Goal: Task Accomplishment & Management: Manage account settings

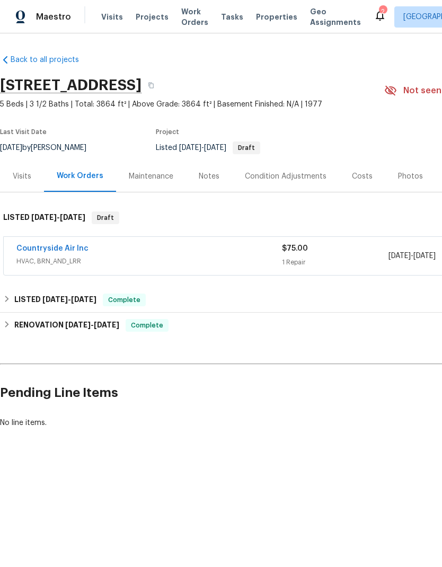
click at [150, 18] on span "Projects" at bounding box center [152, 17] width 33 height 11
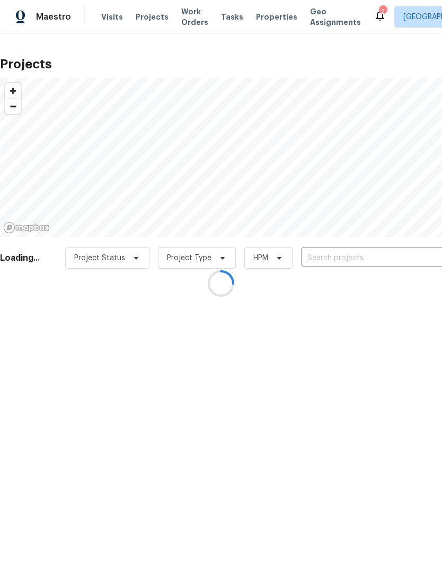
click at [346, 255] on div at bounding box center [221, 283] width 442 height 567
click at [340, 259] on div at bounding box center [221, 283] width 442 height 567
click at [361, 262] on div at bounding box center [221, 283] width 442 height 567
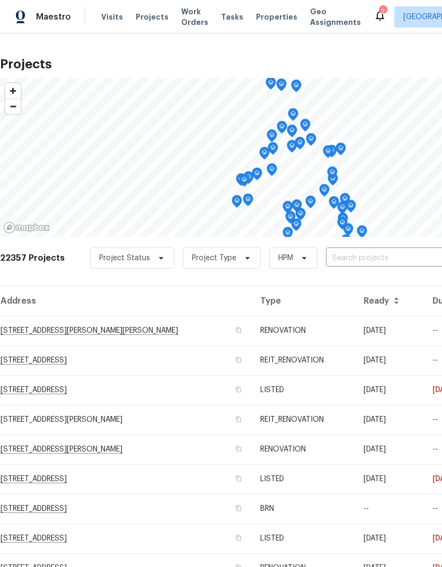
click at [367, 257] on input "text" at bounding box center [386, 258] width 121 height 16
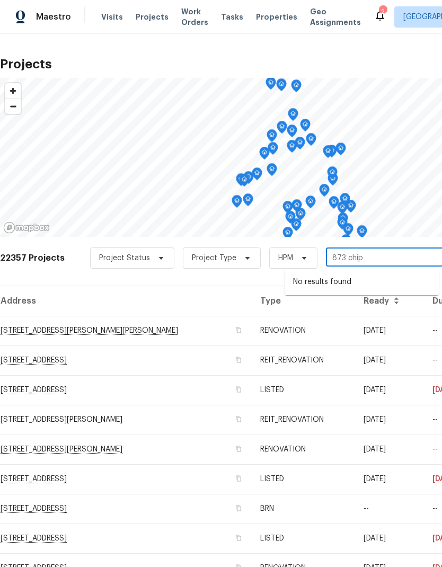
click at [331, 259] on input "873 chip" at bounding box center [386, 258] width 121 height 16
click at [384, 257] on input "873 chip" at bounding box center [386, 258] width 121 height 16
type input "8723"
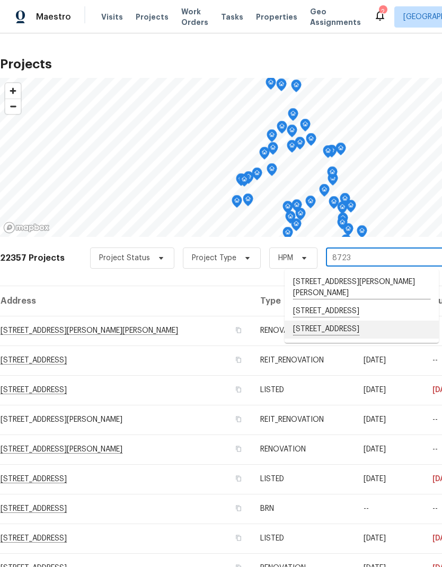
click at [357, 330] on li "8723 Chipping Ln, Houston, TX 77088" at bounding box center [362, 330] width 154 height 18
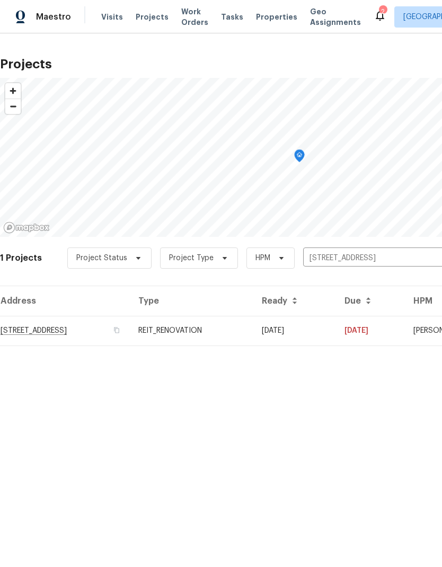
click at [53, 333] on td "8723 Chipping Ln, Houston, TX 77088" at bounding box center [65, 331] width 130 height 30
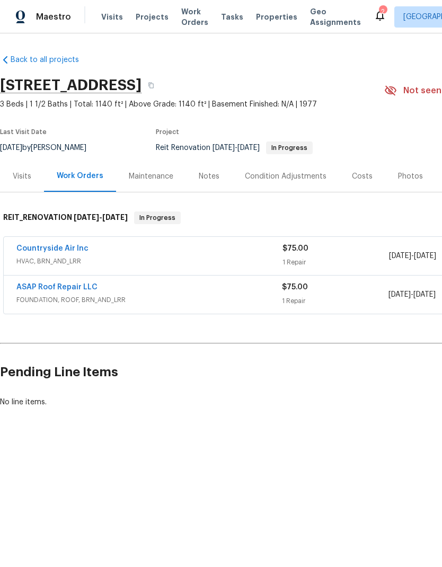
click at [66, 250] on link "Countryside Air Inc" at bounding box center [52, 248] width 72 height 7
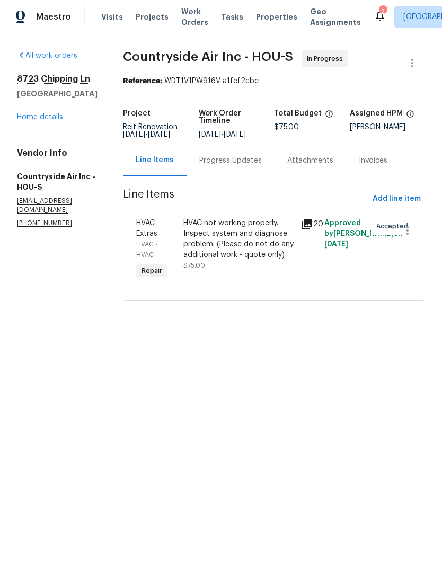
click at [236, 157] on div "Progress Updates" at bounding box center [230, 160] width 63 height 11
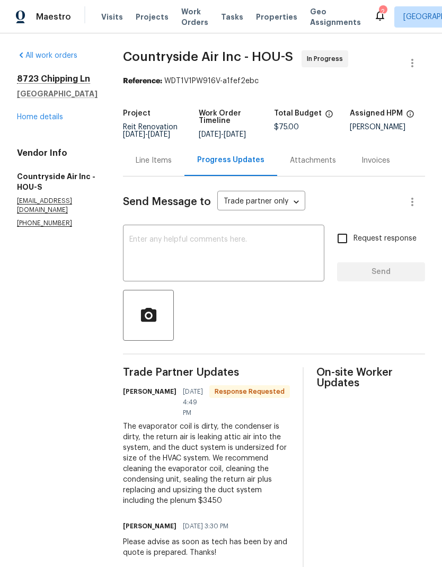
click at [53, 113] on link "Home details" at bounding box center [40, 116] width 46 height 7
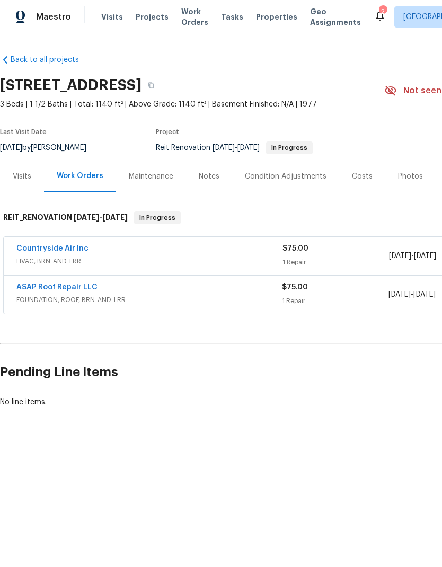
click at [50, 284] on link "ASAP Roof Repair LLC" at bounding box center [56, 287] width 81 height 7
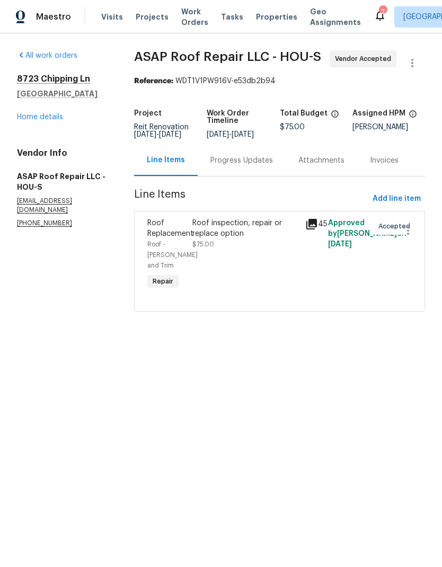
click at [259, 165] on div "Progress Updates" at bounding box center [241, 160] width 63 height 11
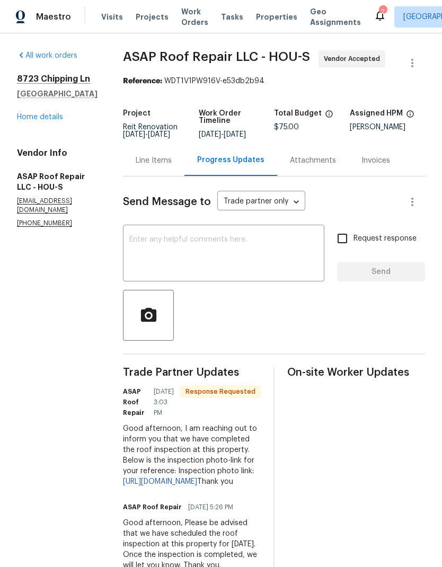
click at [232, 266] on textarea at bounding box center [223, 254] width 189 height 37
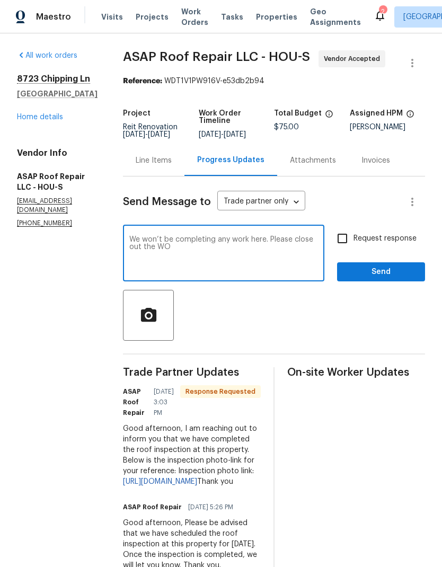
type textarea "We won’t be completing any work here. Please close out the WO"
click at [348, 240] on input "Request response" at bounding box center [342, 238] width 22 height 22
checkbox input "true"
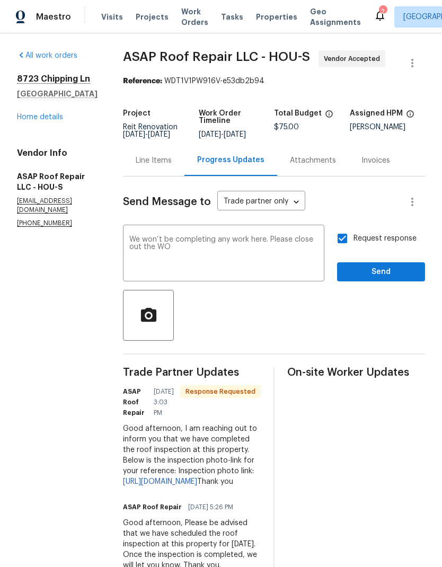
click at [173, 246] on textarea "We won’t be completing any work here. Please close out the WO" at bounding box center [223, 254] width 189 height 37
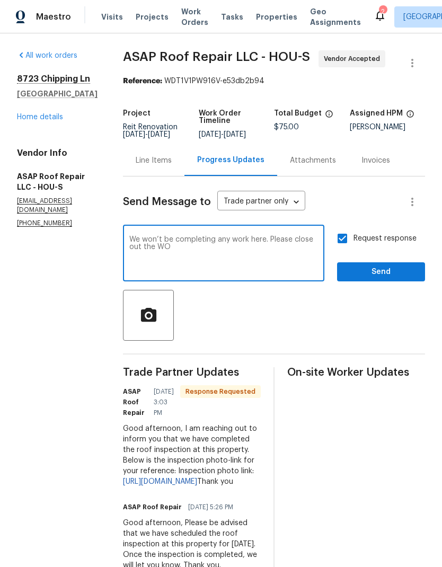
click at [173, 246] on textarea "We won’t be completing any work here. Please close out the WO" at bounding box center [223, 254] width 189 height 37
click at [172, 245] on textarea "We won’t be completing any work here. Please close out the WO" at bounding box center [223, 254] width 189 height 37
type textarea "We won’t be completing any work here. Please close out the WO for the assessmen…"
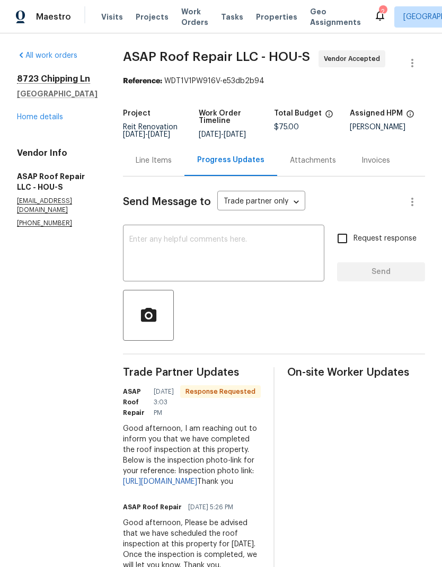
click at [199, 250] on textarea at bounding box center [223, 254] width 189 height 37
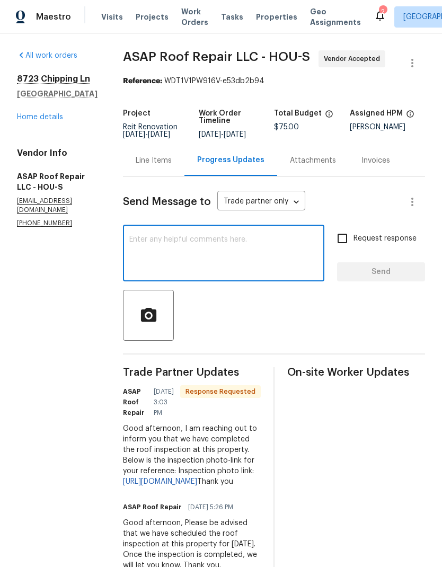
click at [189, 251] on textarea at bounding box center [223, 254] width 189 height 37
paste textarea "We won’t be completing any work here. Please close out the WO for the assessmen…"
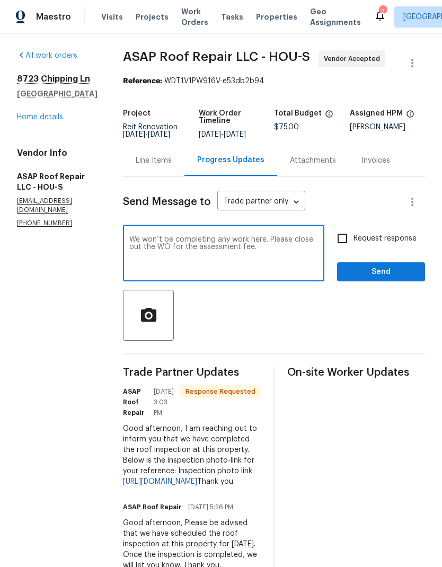
type textarea "We won’t be completing any work here. Please close out the WO for the assessmen…"
click at [343, 240] on input "Request response" at bounding box center [342, 238] width 22 height 22
checkbox input "true"
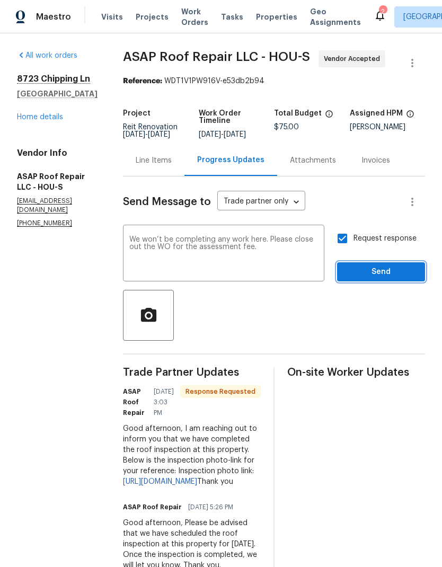
click at [390, 274] on span "Send" at bounding box center [381, 272] width 71 height 13
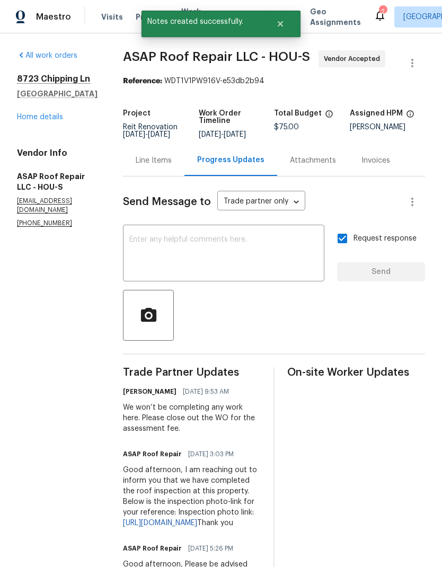
click at [38, 119] on link "Home details" at bounding box center [40, 116] width 46 height 7
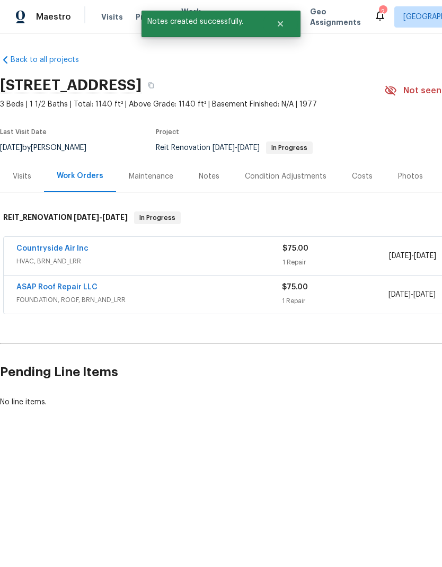
click at [38, 248] on link "Countryside Air Inc" at bounding box center [52, 248] width 72 height 7
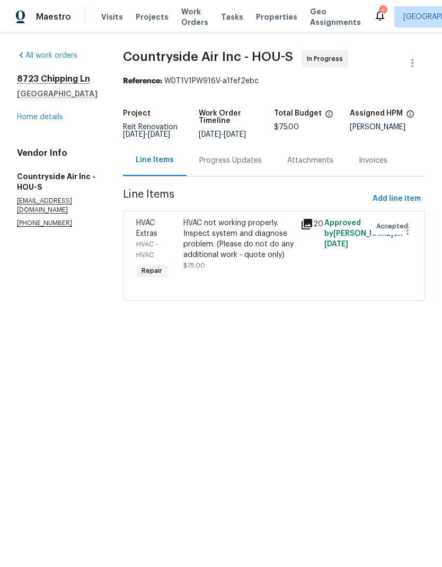
click at [227, 158] on div "Progress Updates" at bounding box center [230, 160] width 63 height 11
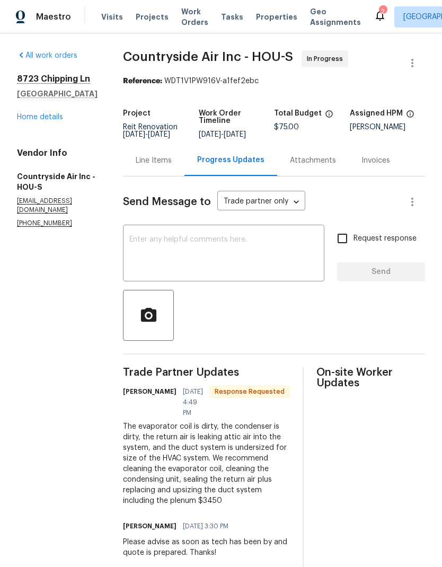
click at [215, 249] on textarea at bounding box center [223, 254] width 189 height 37
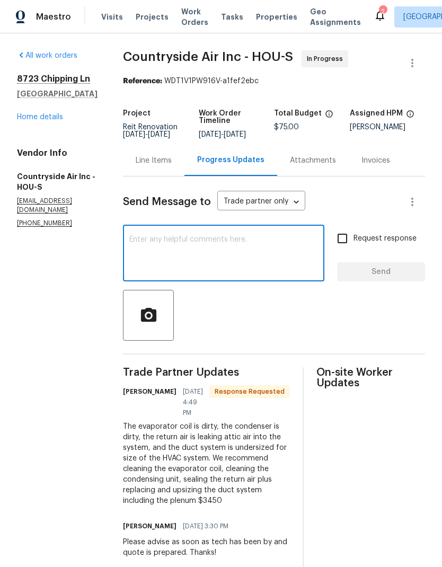
click at [202, 239] on textarea at bounding box center [223, 254] width 189 height 37
paste textarea "We won’t be completing any work here. Please close out the WO for the assessmen…"
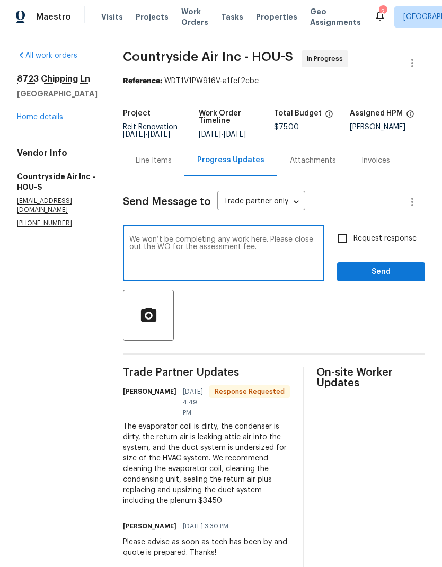
type textarea "We won’t be completing any work here. Please close out the WO for the assessmen…"
click at [344, 236] on input "Request response" at bounding box center [342, 238] width 22 height 22
checkbox input "true"
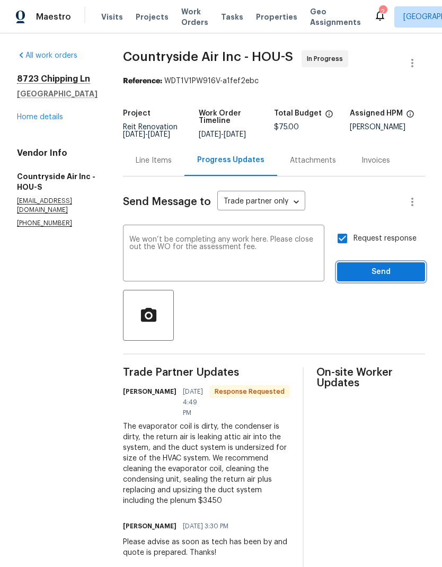
click at [398, 273] on span "Send" at bounding box center [381, 272] width 71 height 13
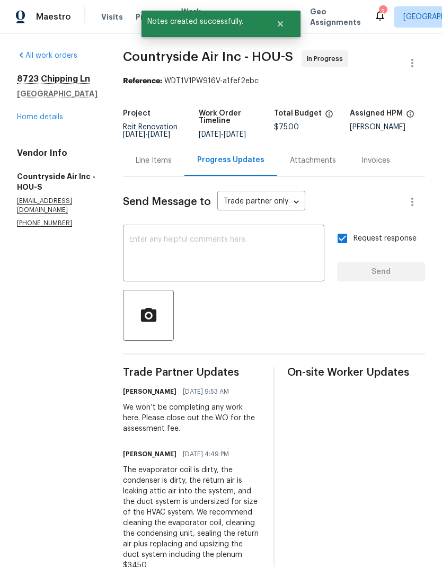
click at [39, 118] on link "Home details" at bounding box center [40, 116] width 46 height 7
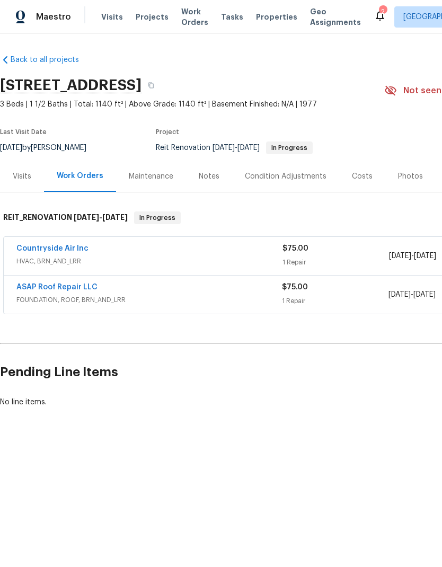
scroll to position [0, -1]
click at [147, 13] on span "Projects" at bounding box center [152, 17] width 33 height 11
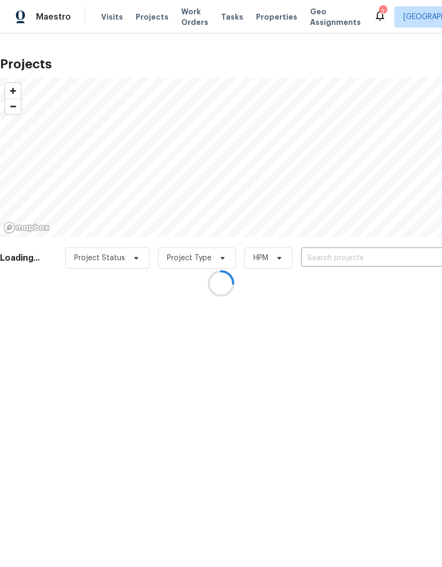
click at [347, 255] on div at bounding box center [221, 283] width 442 height 567
click at [338, 259] on div at bounding box center [221, 283] width 442 height 567
click at [347, 262] on div at bounding box center [221, 283] width 442 height 567
click at [349, 260] on div at bounding box center [221, 283] width 442 height 567
click at [355, 259] on div at bounding box center [221, 283] width 442 height 567
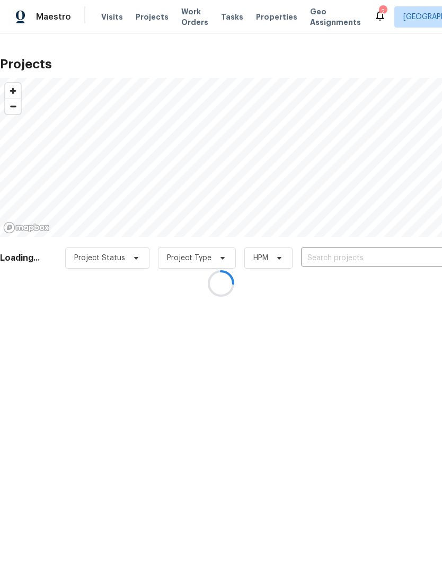
click at [341, 257] on div at bounding box center [221, 283] width 442 height 567
click at [353, 260] on div at bounding box center [221, 283] width 442 height 567
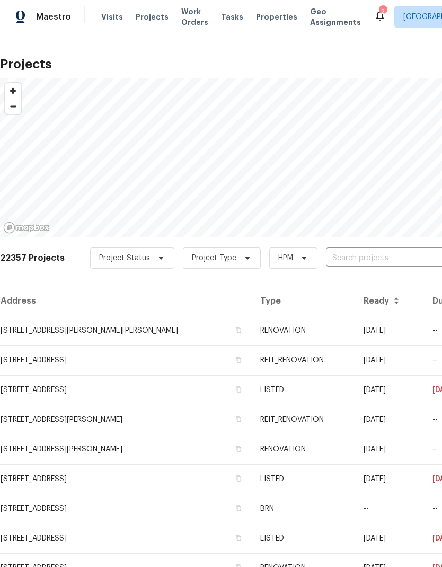
click at [359, 259] on input "text" at bounding box center [386, 258] width 121 height 16
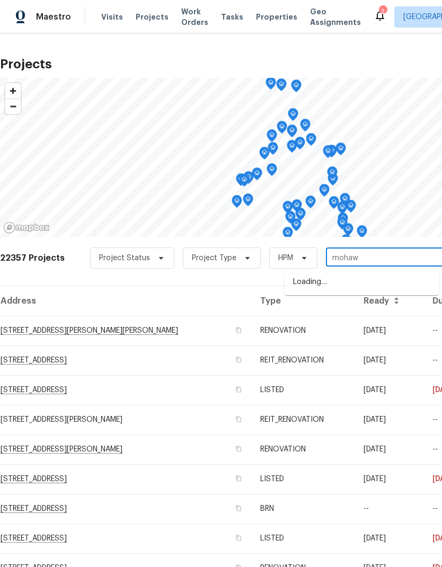
type input "mohawk"
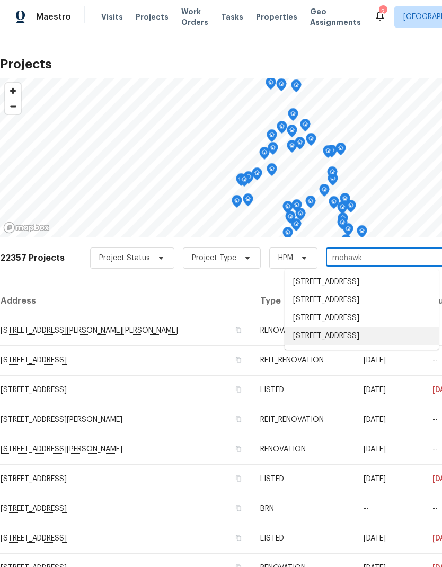
click at [362, 334] on li "6534 Mohawk St, Houston, TX 77016" at bounding box center [362, 337] width 154 height 18
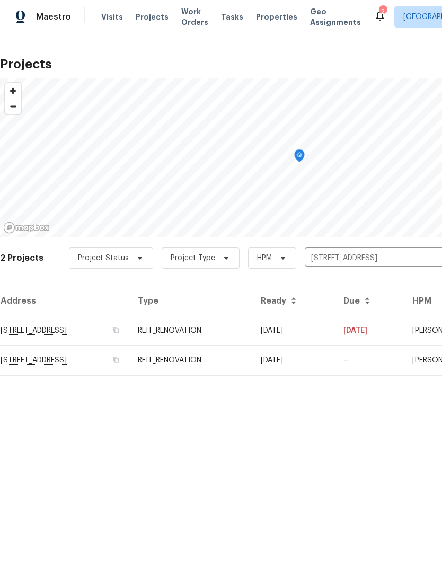
click at [70, 334] on td "6534 Mohawk St, Houston, TX 77016" at bounding box center [64, 331] width 129 height 30
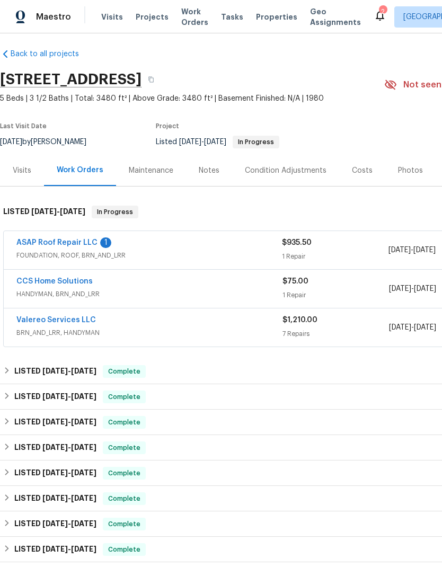
scroll to position [6, 0]
click at [67, 241] on link "ASAP Roof Repair LLC" at bounding box center [56, 242] width 81 height 7
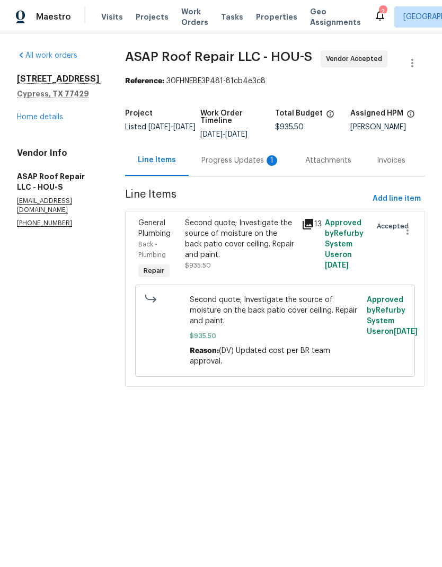
click at [241, 157] on div "Progress Updates 1" at bounding box center [240, 160] width 78 height 11
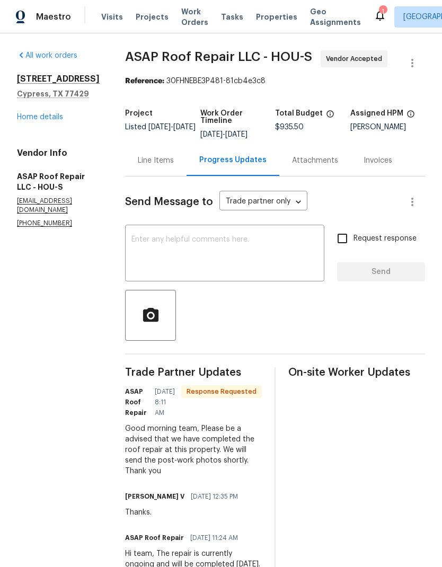
click at [157, 163] on div "Line Items" at bounding box center [156, 160] width 36 height 11
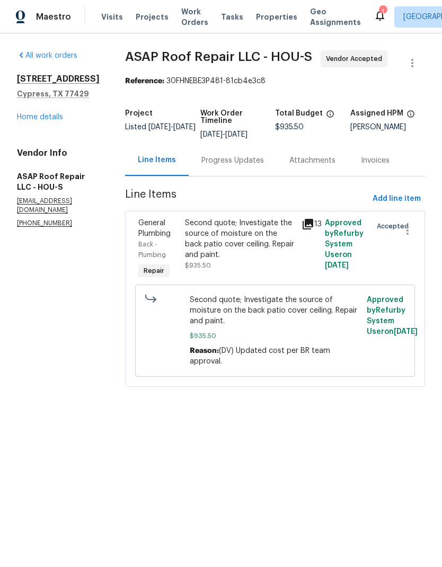
click at [40, 121] on link "Home details" at bounding box center [40, 116] width 46 height 7
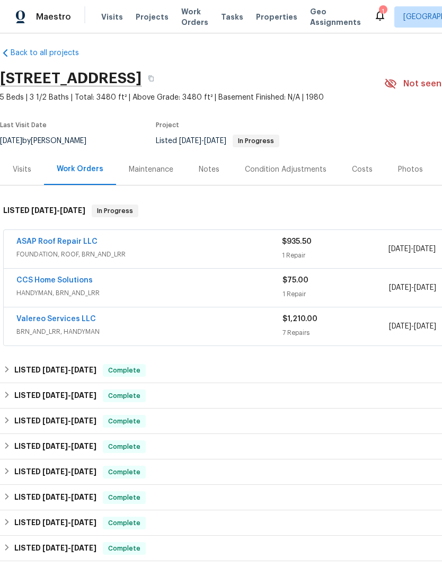
scroll to position [6, 0]
click at [42, 283] on link "CCS Home Solutions" at bounding box center [54, 280] width 76 height 7
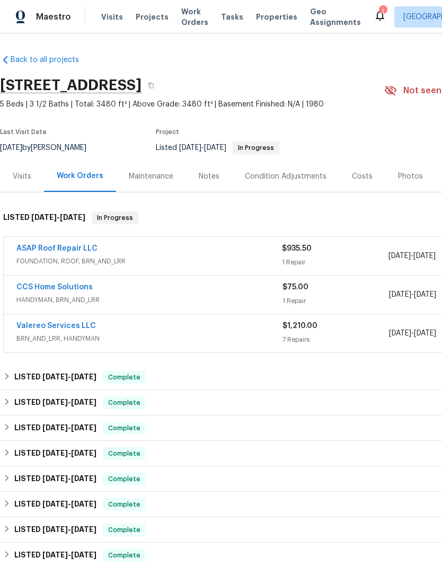
click at [255, 324] on div "Valereo Services LLC" at bounding box center [149, 327] width 266 height 13
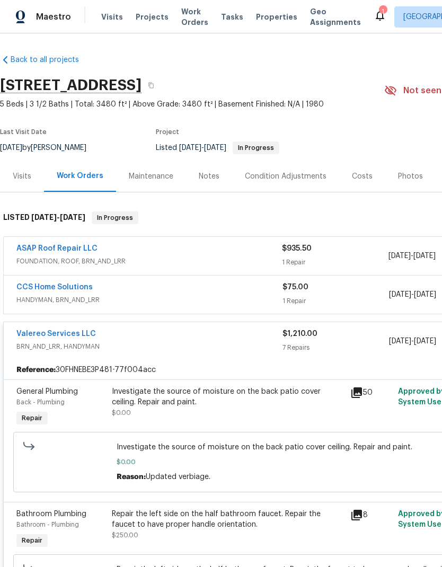
click at [291, 394] on div "Investigate the source of moisture on the back patio cover ceiling. Repair and …" at bounding box center [228, 396] width 232 height 21
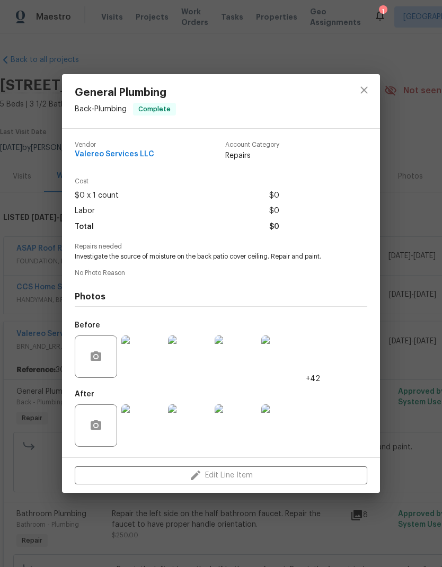
click at [139, 364] on img at bounding box center [142, 357] width 42 height 42
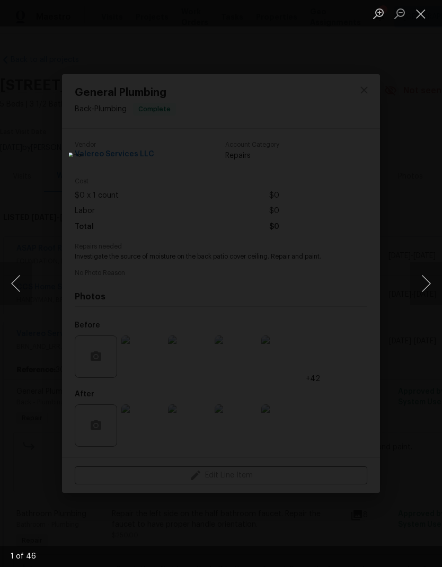
click at [424, 287] on button "Next image" at bounding box center [426, 283] width 32 height 42
click at [418, 283] on button "Next image" at bounding box center [426, 283] width 32 height 42
click at [415, 284] on button "Next image" at bounding box center [426, 283] width 32 height 42
click at [412, 285] on button "Next image" at bounding box center [426, 283] width 32 height 42
click at [410, 285] on button "Next image" at bounding box center [426, 283] width 32 height 42
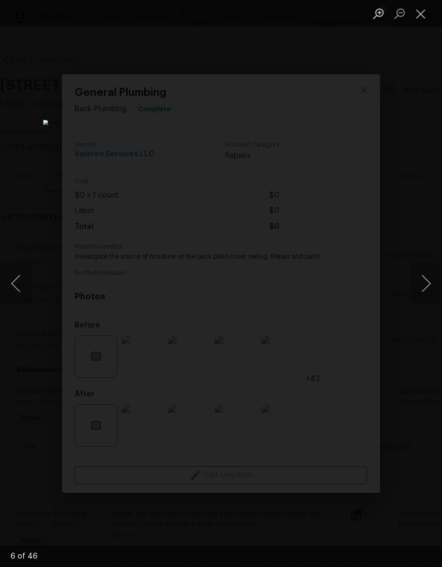
click at [409, 286] on div "Lightbox" at bounding box center [221, 283] width 442 height 567
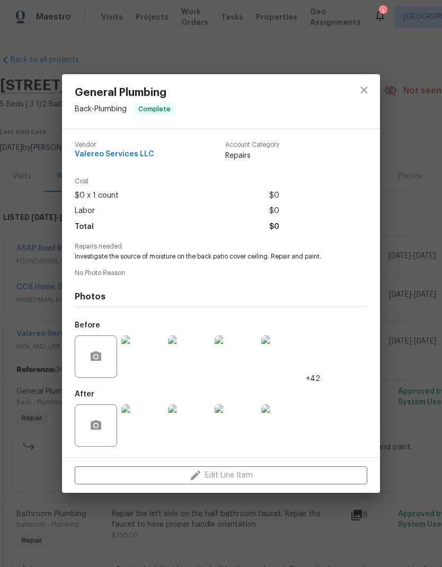
click at [390, 418] on div "General Plumbing Back - Plumbing Complete Vendor Valereo Services LLC Account C…" at bounding box center [221, 283] width 442 height 567
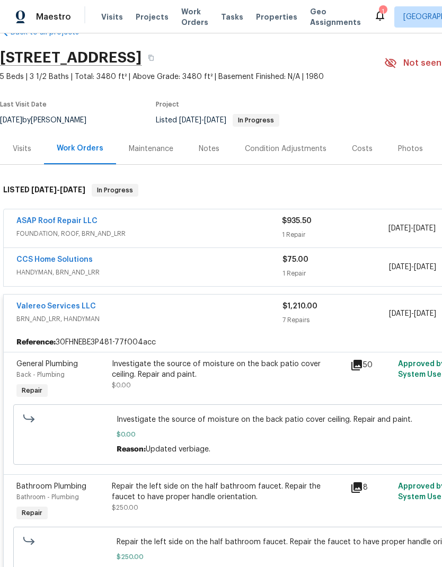
scroll to position [28, 0]
click at [185, 309] on div "Valereo Services LLC" at bounding box center [149, 307] width 266 height 13
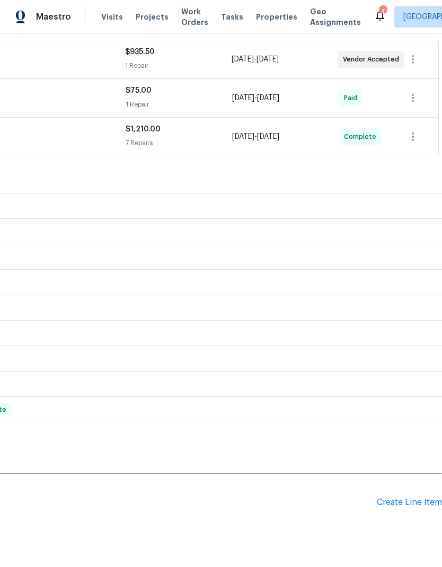
scroll to position [197, 157]
click at [411, 506] on div "Create Line Item" at bounding box center [409, 503] width 65 height 10
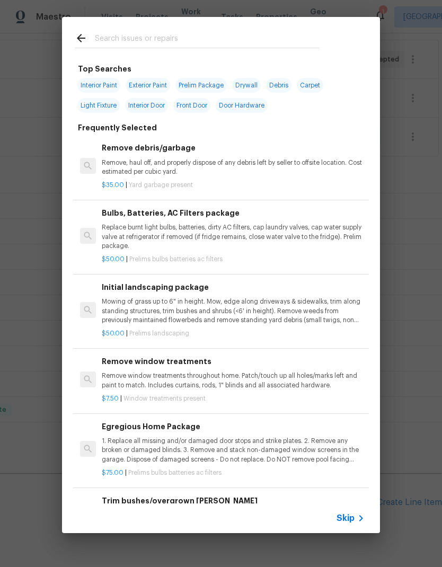
click at [209, 165] on p "Remove, haul off, and properly dispose of any debris left by seller to offsite …" at bounding box center [233, 167] width 263 height 18
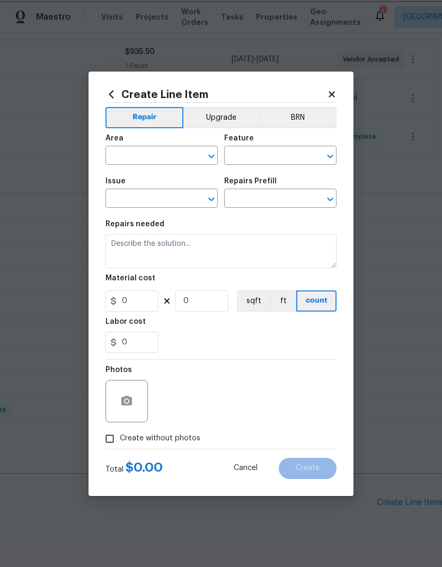
type input "Debris/garbage on site"
type input "Remove debris/garbage $35.00"
type textarea "Remove, haul off, and properly dispose of any debris left by seller to offsite …"
type input "35"
type input "1"
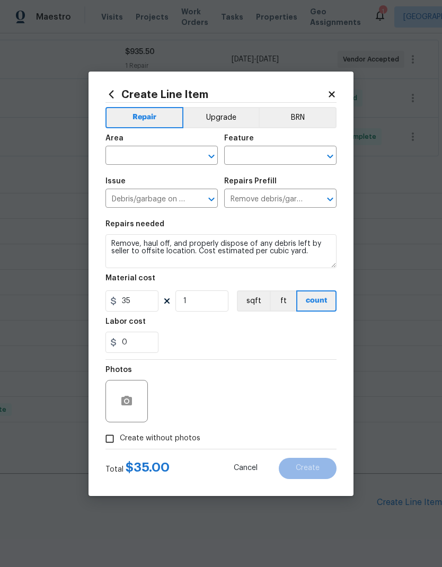
click at [148, 163] on input "text" at bounding box center [146, 156] width 83 height 16
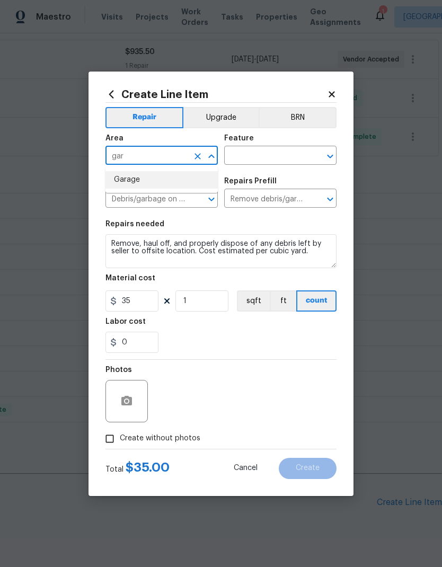
click at [156, 182] on li "Garage" at bounding box center [161, 179] width 112 height 17
type input "Garage"
click at [271, 157] on input "text" at bounding box center [265, 156] width 83 height 16
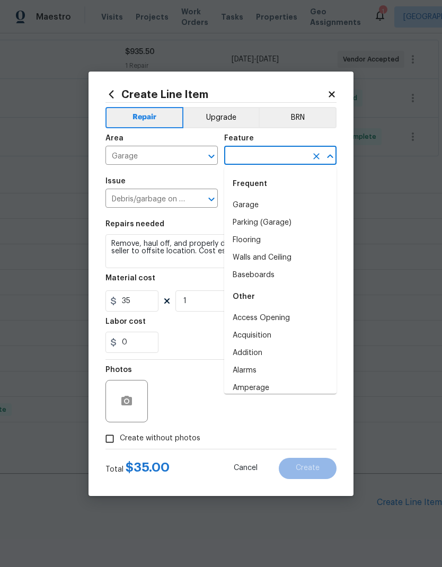
click at [261, 206] on li "Garage" at bounding box center [280, 205] width 112 height 17
type input "Garage"
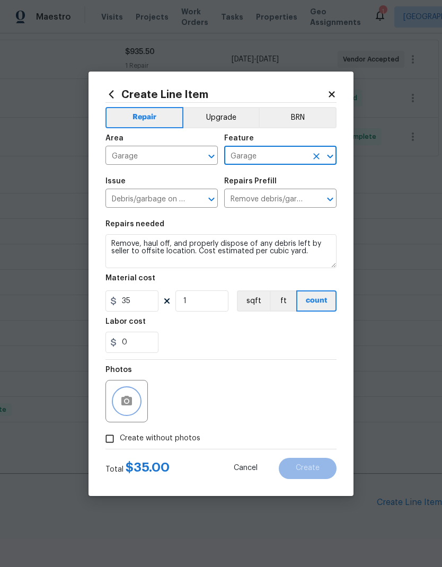
click at [128, 400] on icon "button" at bounding box center [126, 401] width 11 height 10
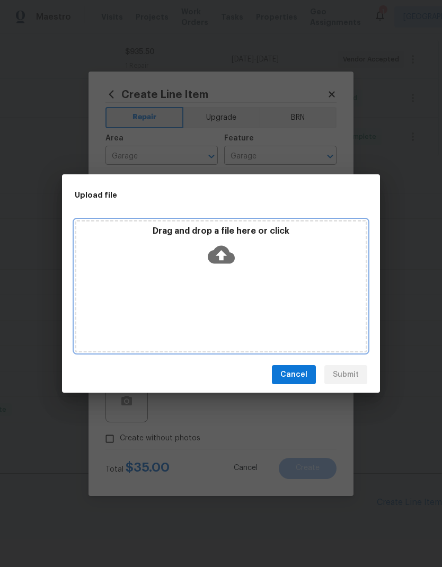
click at [218, 250] on icon at bounding box center [221, 255] width 27 height 18
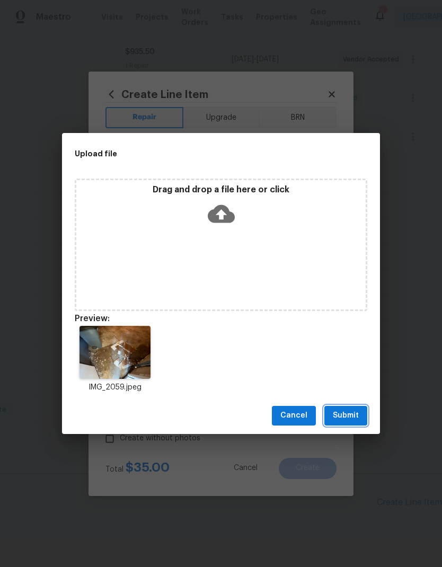
click at [356, 417] on span "Submit" at bounding box center [346, 415] width 26 height 13
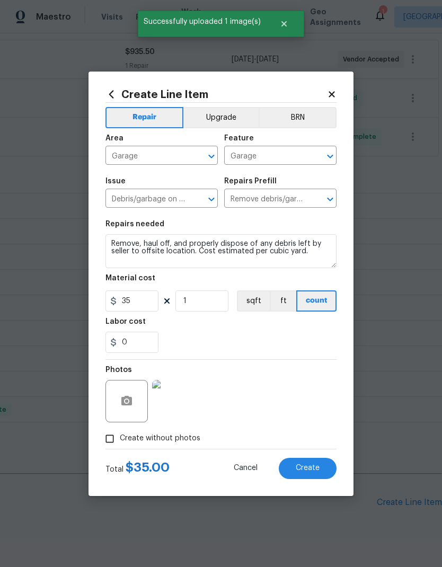
click at [322, 465] on button "Create" at bounding box center [308, 468] width 58 height 21
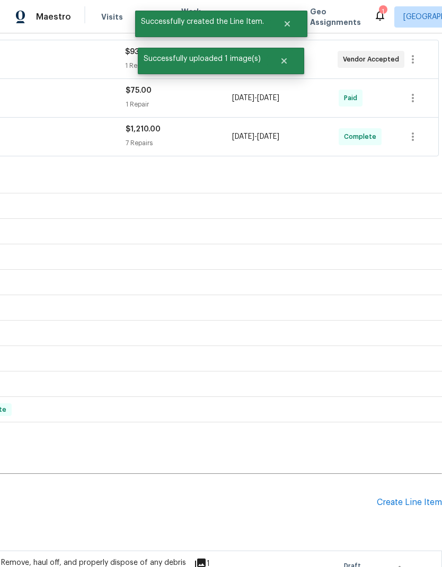
click at [406, 506] on div "Create Line Item" at bounding box center [409, 503] width 65 height 10
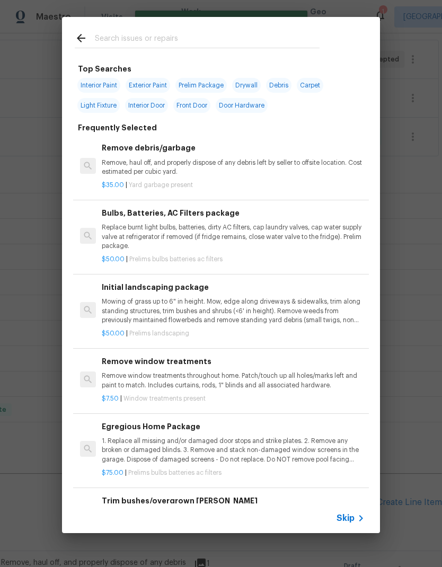
click at [157, 38] on input "text" at bounding box center [207, 40] width 225 height 16
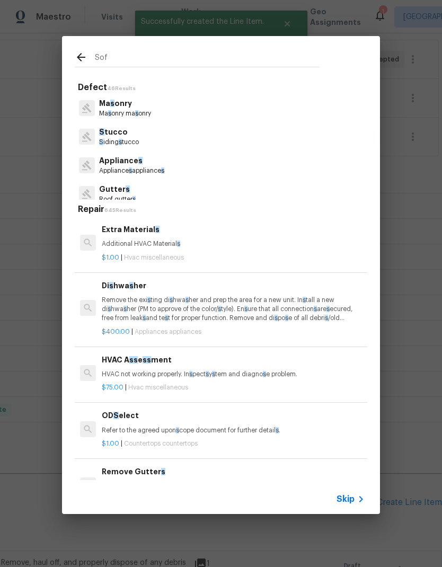
type input "Soff"
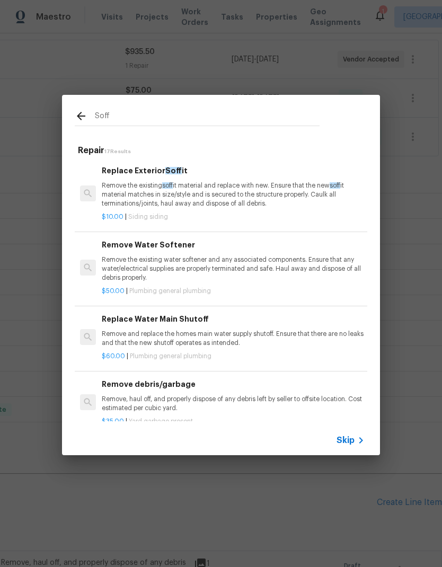
scroll to position [0, 0]
click at [280, 187] on p "Remove the existing soff it material and replace with new. Ensure that the new …" at bounding box center [233, 194] width 263 height 27
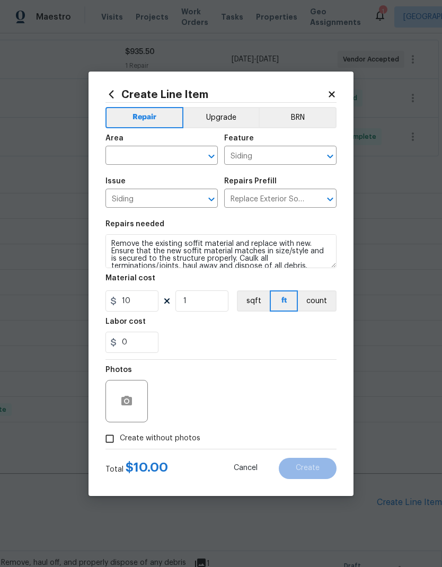
click at [158, 153] on input "text" at bounding box center [146, 156] width 83 height 16
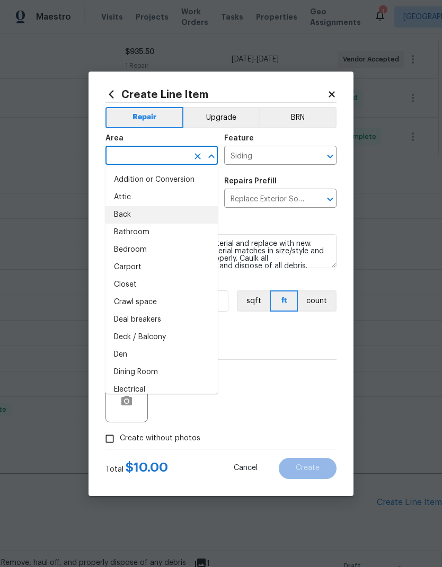
click at [151, 214] on li "Back" at bounding box center [161, 214] width 112 height 17
type input "Back"
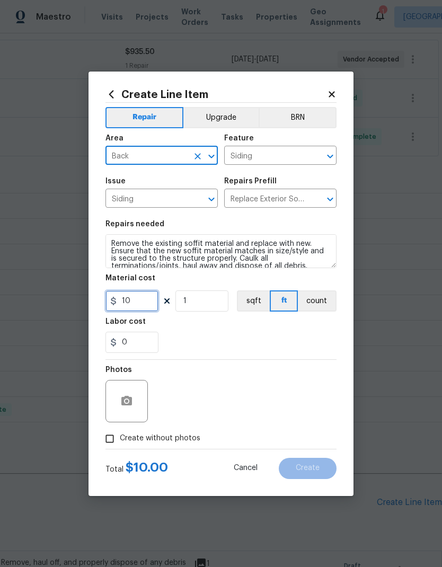
click at [128, 305] on input "10" at bounding box center [131, 300] width 53 height 21
click at [129, 301] on input "10" at bounding box center [131, 300] width 53 height 21
type input "50"
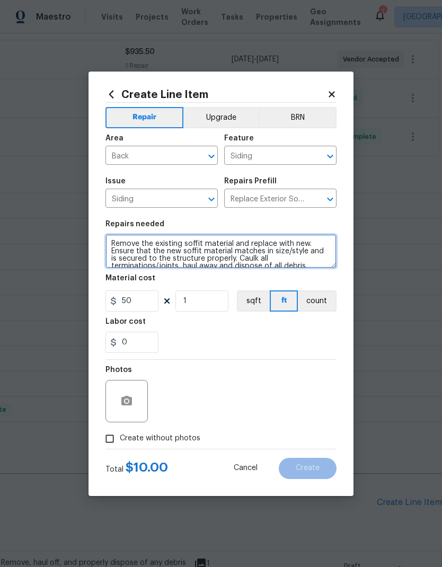
click at [324, 260] on textarea "Remove the existing soffit material and replace with new. Ensure that the new s…" at bounding box center [220, 251] width 231 height 34
click at [112, 268] on textarea "Remove the existing soffit material and replace with new. Ensure that the new s…" at bounding box center [220, 251] width 231 height 34
type textarea "Remove the existing soffit material and replace with new. Ensure that the new s…"
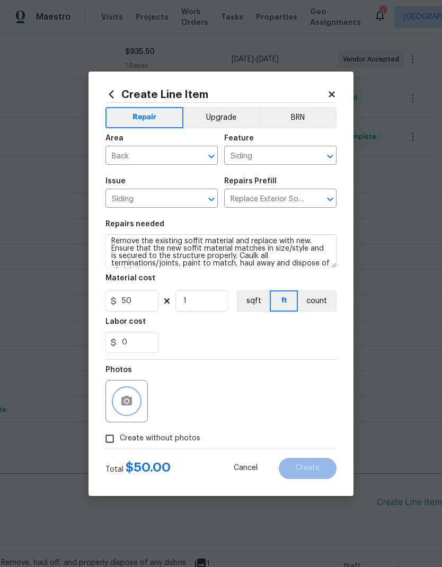
click at [132, 399] on icon "button" at bounding box center [126, 401] width 11 height 10
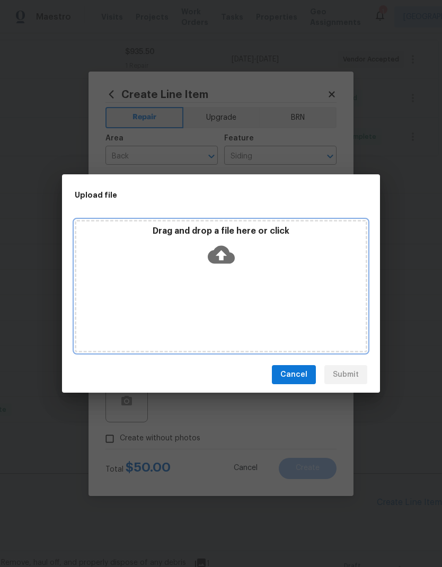
click at [228, 257] on icon at bounding box center [221, 255] width 27 height 18
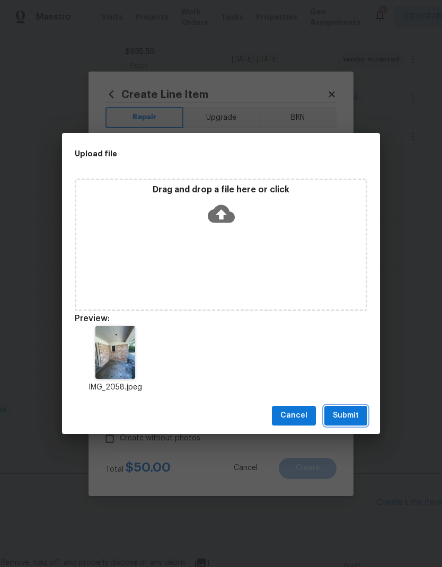
click at [354, 417] on span "Submit" at bounding box center [346, 415] width 26 height 13
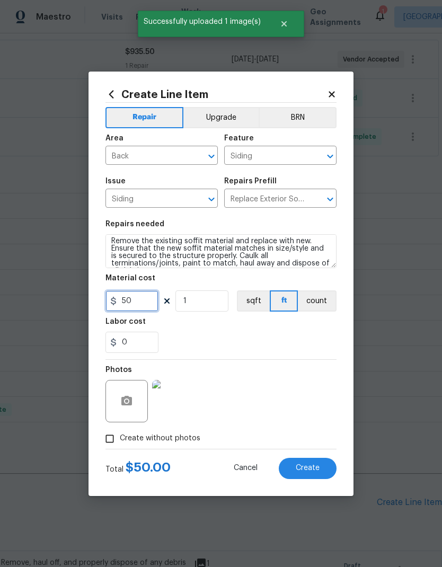
click at [123, 302] on input "50" at bounding box center [131, 300] width 53 height 21
click at [126, 303] on input "50" at bounding box center [131, 300] width 53 height 21
click at [126, 302] on input "50" at bounding box center [131, 300] width 53 height 21
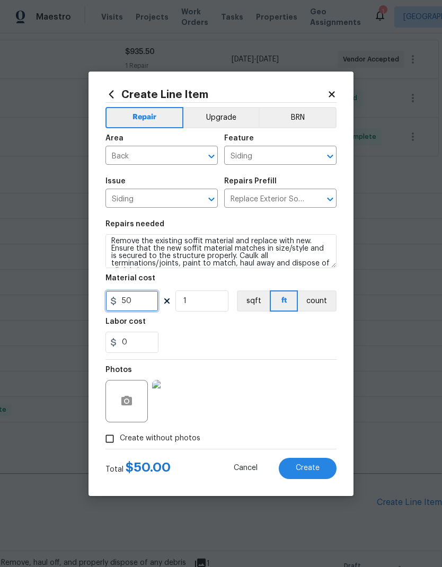
click at [129, 301] on input "50" at bounding box center [131, 300] width 53 height 21
type input "50"
click at [307, 475] on button "Create" at bounding box center [308, 468] width 58 height 21
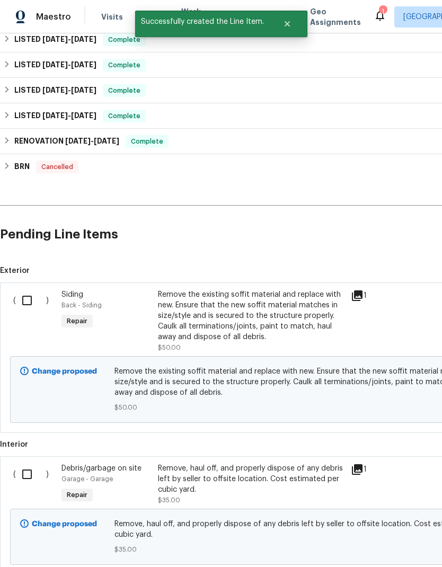
scroll to position [463, 0]
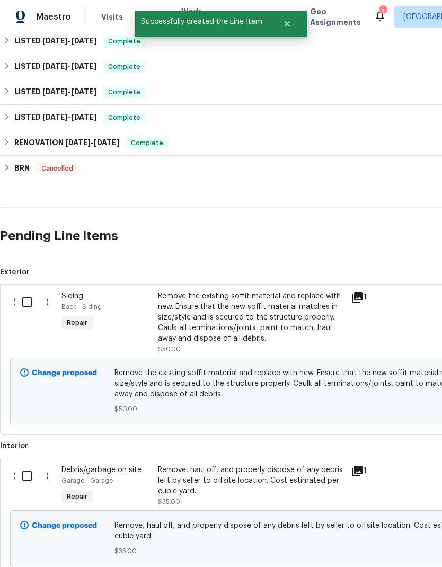
click at [32, 296] on input "checkbox" at bounding box center [31, 302] width 30 height 22
checkbox input "true"
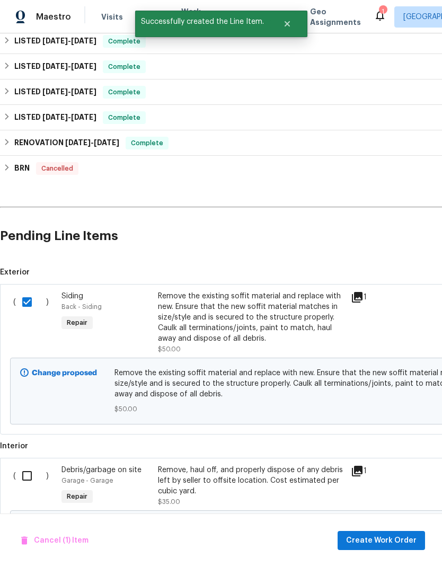
click at [28, 483] on input "checkbox" at bounding box center [31, 476] width 30 height 22
checkbox input "true"
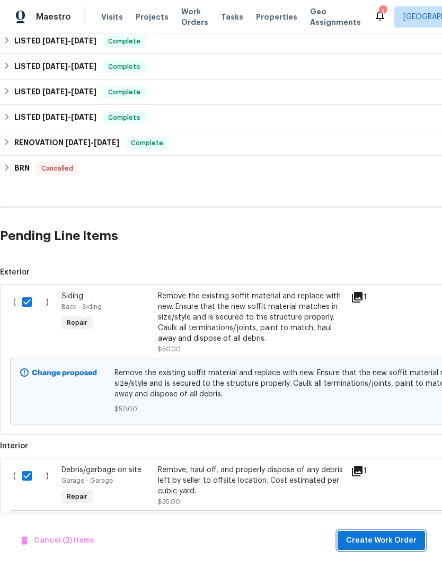
click at [392, 539] on span "Create Work Order" at bounding box center [381, 540] width 70 height 13
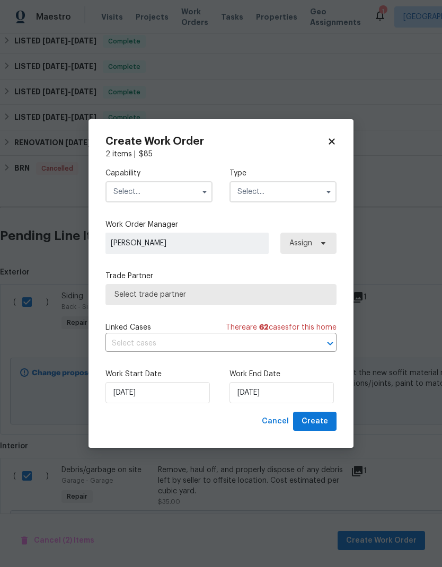
click at [151, 189] on input "text" at bounding box center [158, 191] width 107 height 21
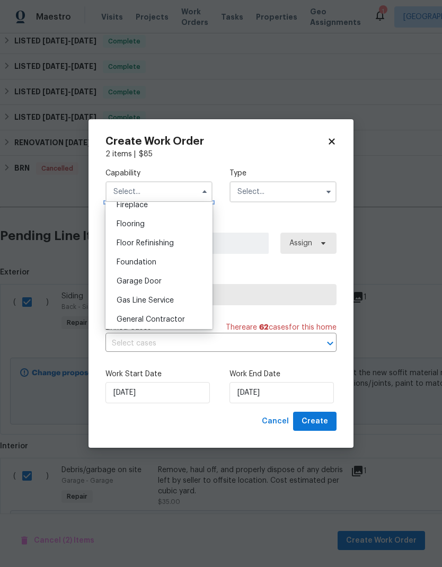
scroll to position [406, 0]
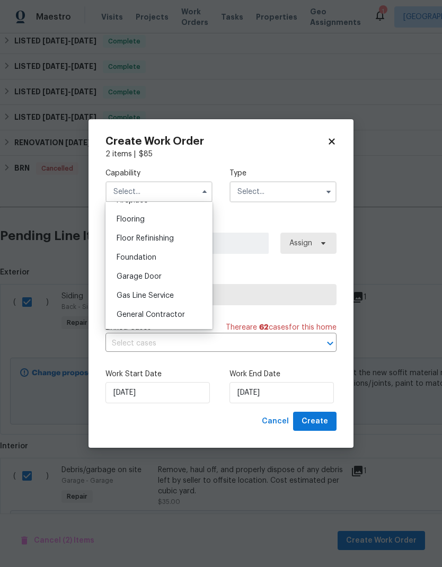
click at [180, 315] on span "General Contractor" at bounding box center [151, 314] width 68 height 7
type input "General Contractor"
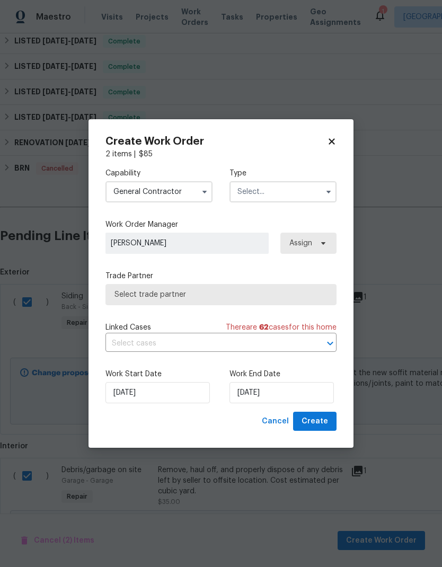
click at [281, 193] on input "text" at bounding box center [283, 191] width 107 height 21
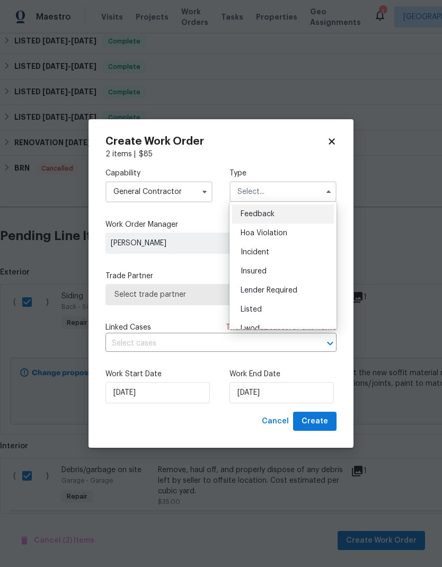
click at [282, 311] on div "Listed" at bounding box center [283, 309] width 102 height 19
type input "Listed"
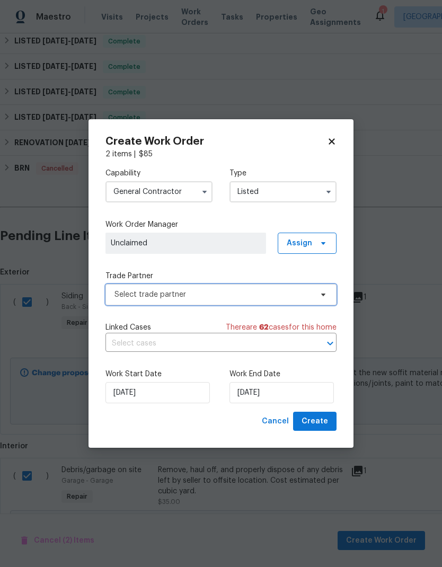
click at [225, 295] on span "Select trade partner" at bounding box center [213, 294] width 198 height 11
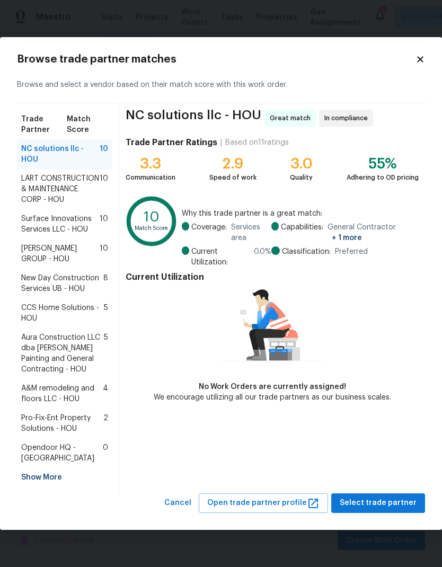
click at [393, 524] on div "Browse trade partner matches Browse and select a vendor based on their match sc…" at bounding box center [221, 283] width 442 height 493
click at [391, 498] on span "Select trade partner" at bounding box center [378, 503] width 77 height 13
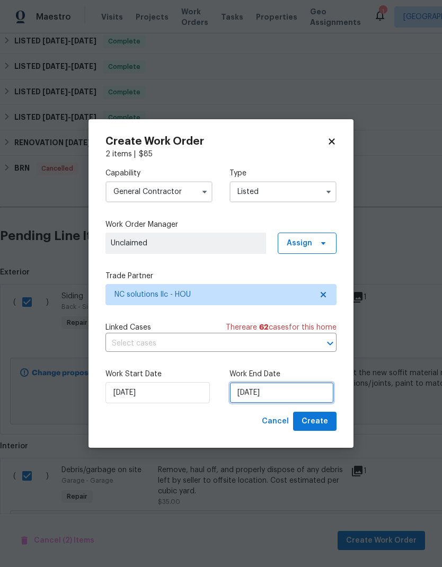
click at [296, 392] on input "[DATE]" at bounding box center [282, 392] width 104 height 21
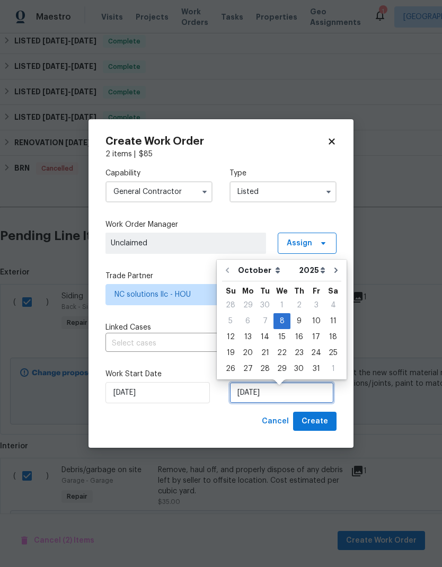
scroll to position [4, 0]
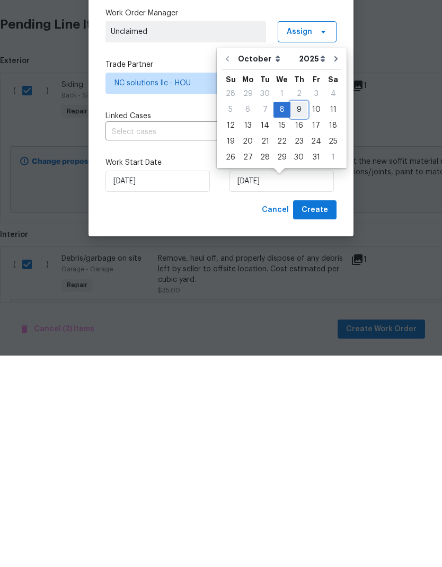
click at [296, 314] on div "9" at bounding box center [298, 321] width 17 height 15
type input "[DATE]"
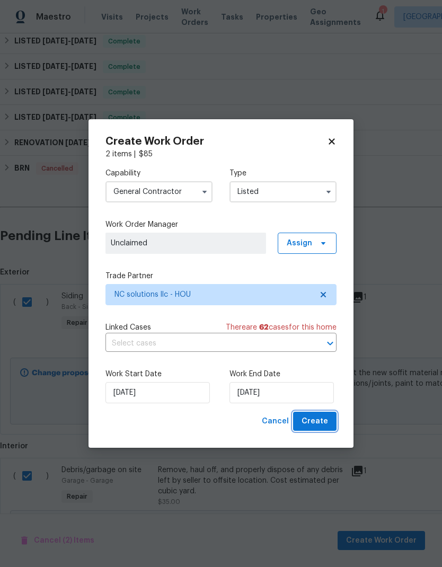
click at [323, 423] on span "Create" at bounding box center [315, 421] width 27 height 13
checkbox input "false"
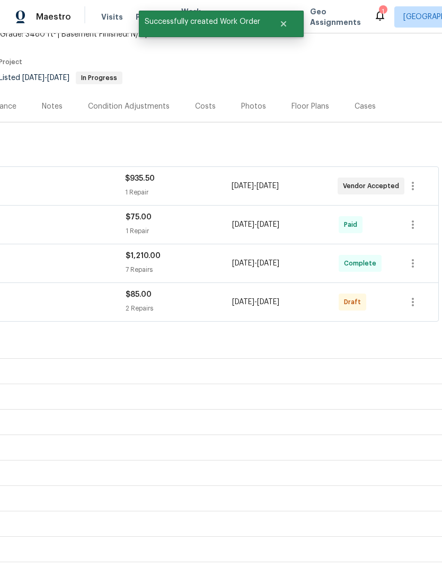
scroll to position [70, 157]
click at [414, 296] on icon "button" at bounding box center [413, 302] width 13 height 13
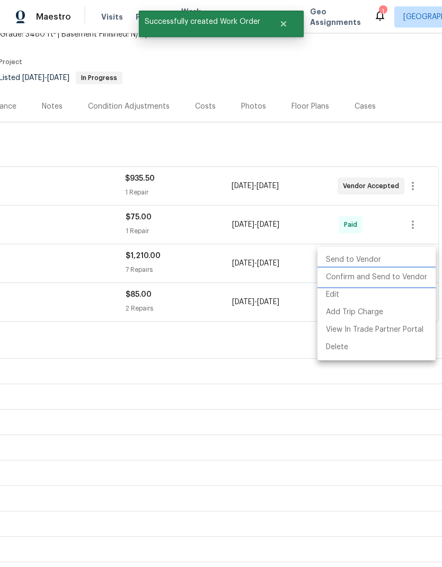
click at [401, 277] on li "Confirm and Send to Vendor" at bounding box center [377, 277] width 118 height 17
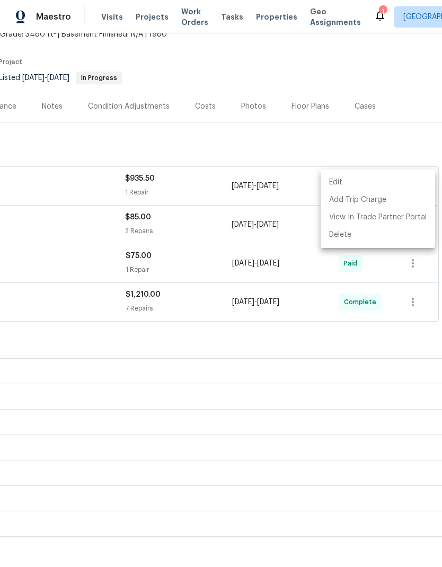
click at [238, 298] on div at bounding box center [221, 283] width 442 height 567
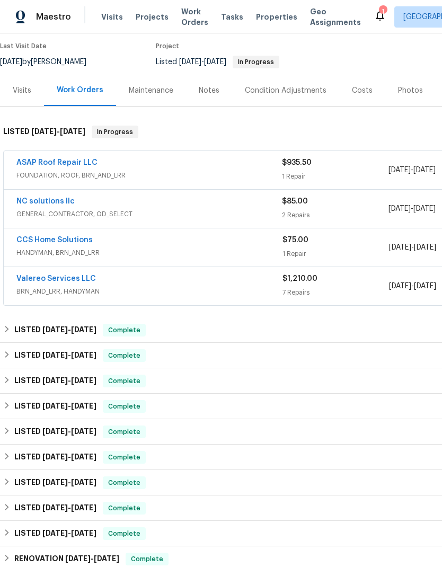
scroll to position [86, 0]
click at [48, 198] on link "NC solutions llc" at bounding box center [45, 201] width 58 height 7
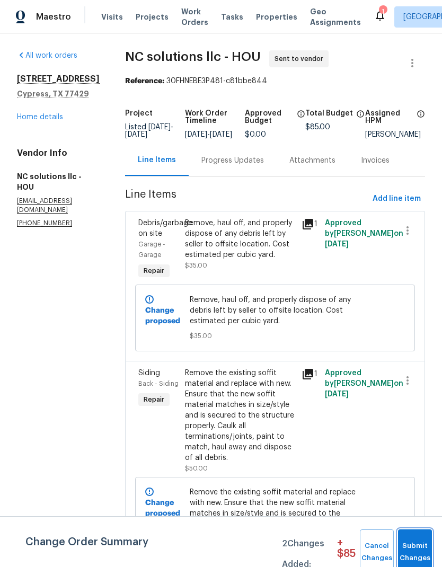
click at [418, 551] on span "Submit Changes" at bounding box center [414, 552] width 23 height 24
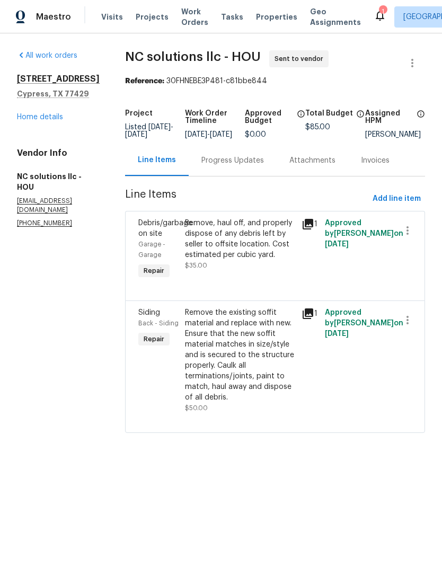
click at [41, 113] on link "Home details" at bounding box center [40, 116] width 46 height 7
